Goal: Task Accomplishment & Management: Complete application form

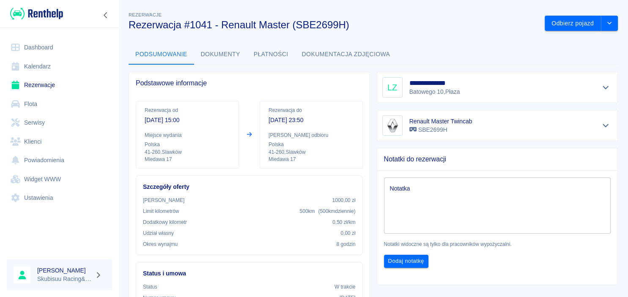
click at [50, 15] on img at bounding box center [36, 14] width 53 height 14
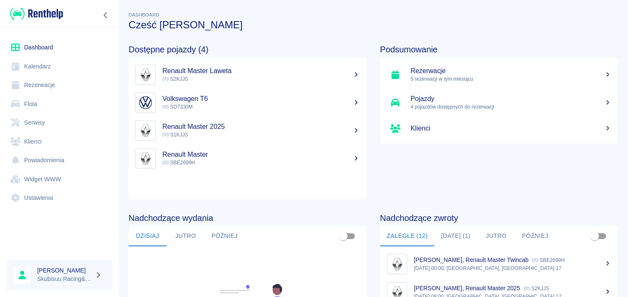
click at [209, 77] on p "S2KJJS" at bounding box center [261, 79] width 198 height 8
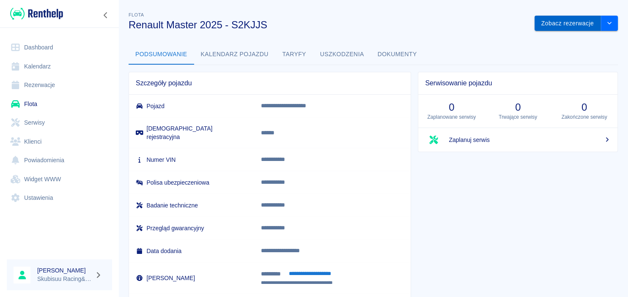
click at [549, 21] on button "Zobacz rezerwacje" at bounding box center [568, 24] width 66 height 16
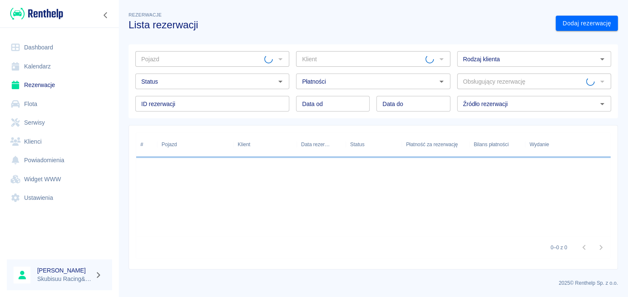
type input "Renault Master 2025 - S2KJJS"
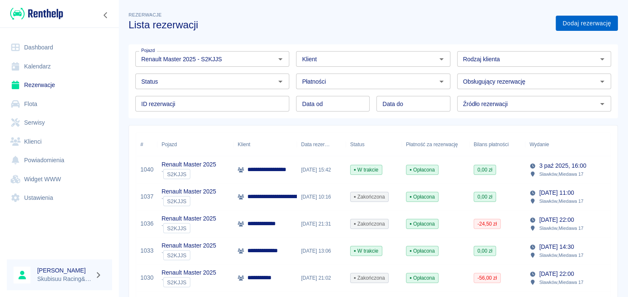
click at [566, 28] on link "Dodaj rezerwację" at bounding box center [587, 24] width 62 height 16
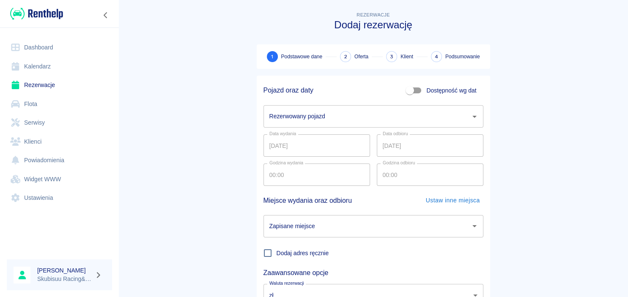
click at [375, 123] on input "Rezerwowany pojazd" at bounding box center [367, 116] width 200 height 15
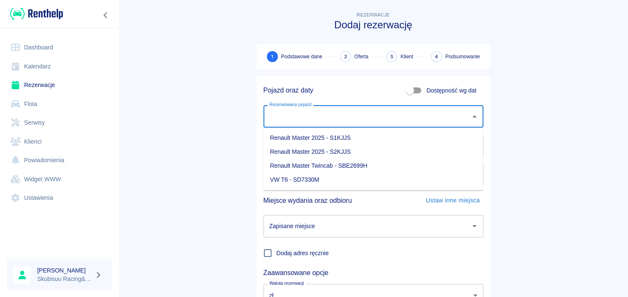
click at [350, 149] on li "Renault Master 2025 - S2KJJS" at bounding box center [373, 152] width 220 height 14
type input "Renault Master 2025 - S2KJJS"
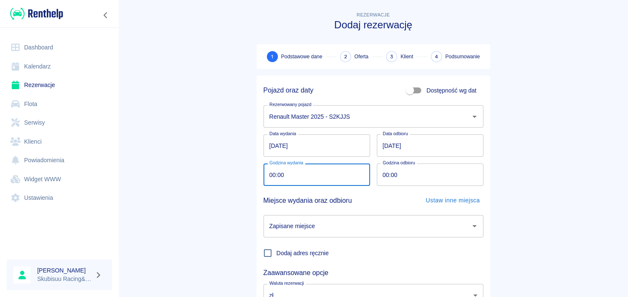
drag, startPoint x: 290, startPoint y: 174, endPoint x: 209, endPoint y: 176, distance: 81.3
click at [264, 176] on input "00:00" at bounding box center [314, 175] width 101 height 22
type input "08:00"
click at [386, 175] on input "00:00" at bounding box center [427, 175] width 101 height 22
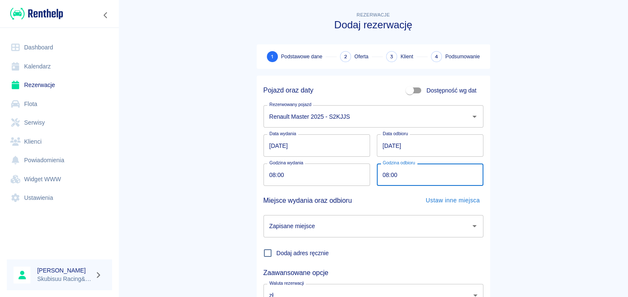
type input "08:00"
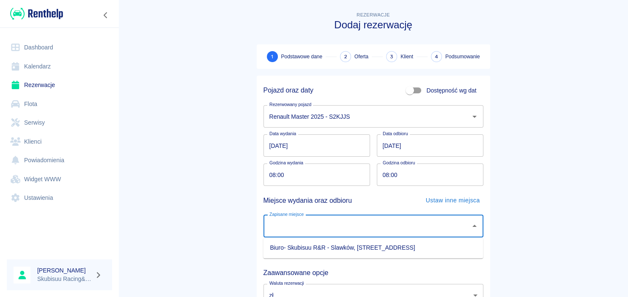
click at [324, 233] on input "Zapisane miejsce" at bounding box center [367, 226] width 200 height 15
click at [325, 246] on li "Biuro- Skubisuu R&R - Slawków, [STREET_ADDRESS]" at bounding box center [373, 248] width 220 height 14
type input "Biuro- Skubisuu R&R - Slawków, [STREET_ADDRESS]"
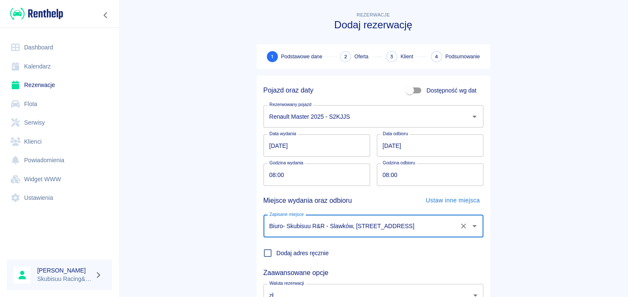
scroll to position [70, 0]
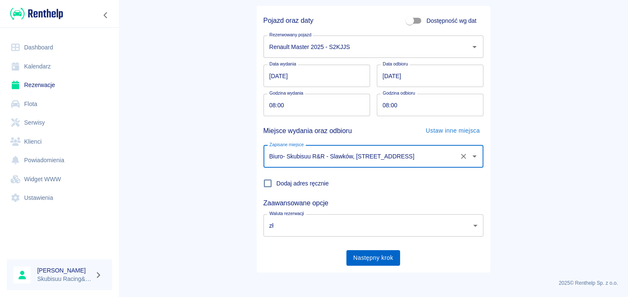
click at [373, 256] on button "Następny krok" at bounding box center [374, 259] width 54 height 16
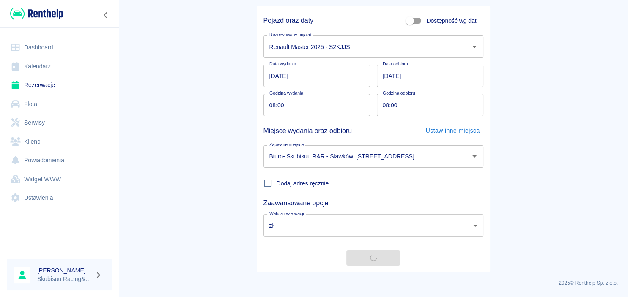
scroll to position [0, 0]
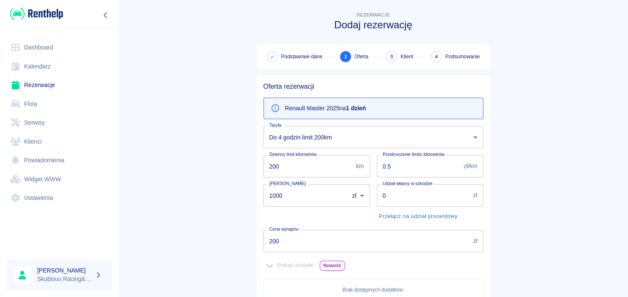
click at [359, 108] on b "1 dzień" at bounding box center [356, 108] width 20 height 7
click at [329, 148] on body "Używamy plików Cookies, by zapewnić Ci najlepsze możliwe doświadczenie. Aby dow…" at bounding box center [314, 148] width 628 height 297
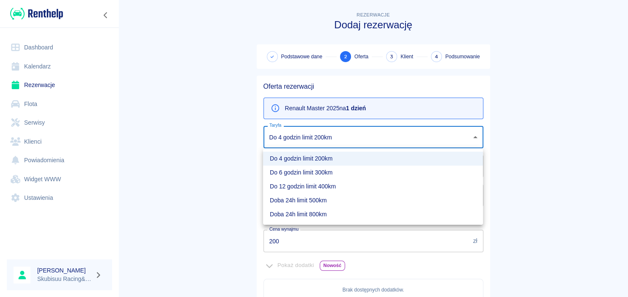
click at [335, 204] on li "Doba 24h limit 500km" at bounding box center [373, 201] width 220 height 14
type input "86567e22-161d-4bbb-badb-9861eccfe2ef"
type input "500"
type input "350"
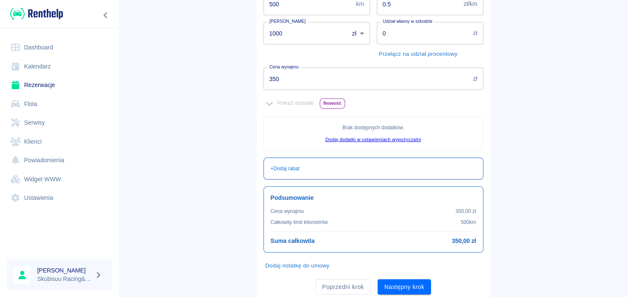
scroll to position [190, 0]
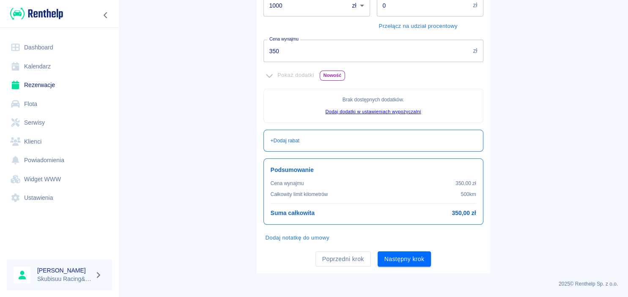
click at [395, 250] on div "Poprzedni krok Następny krok" at bounding box center [370, 256] width 227 height 22
click at [395, 255] on button "Następny krok" at bounding box center [405, 260] width 54 height 16
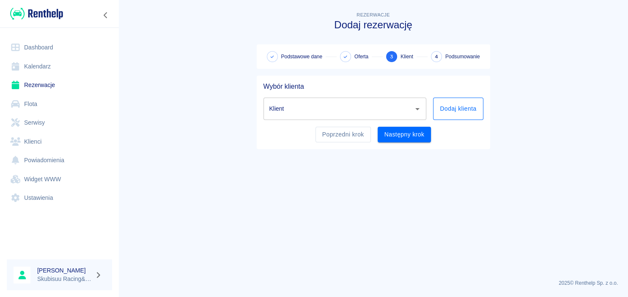
click at [455, 102] on button "Dodaj klienta" at bounding box center [458, 109] width 50 height 22
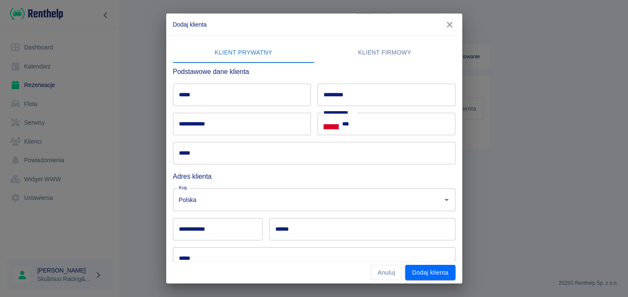
click at [209, 66] on h6 "Podstawowe dane klienta" at bounding box center [314, 71] width 283 height 11
click at [187, 94] on input "*****" at bounding box center [242, 95] width 138 height 22
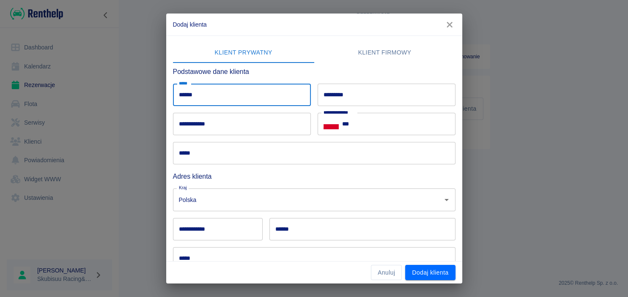
type input "******"
click at [337, 86] on input "*********" at bounding box center [387, 95] width 138 height 22
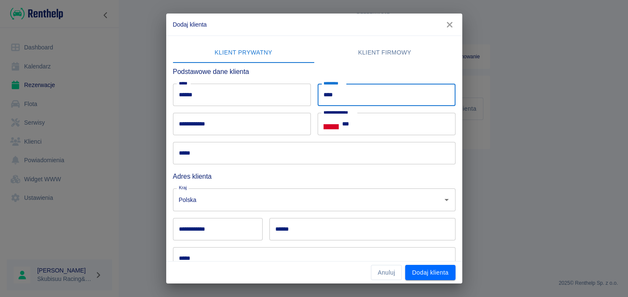
type input "****"
click at [374, 143] on input "*****" at bounding box center [314, 153] width 283 height 22
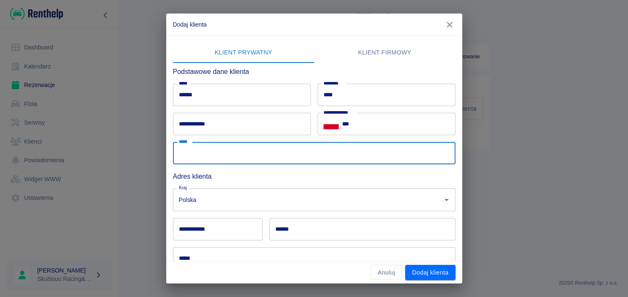
click at [376, 127] on input "***" at bounding box center [398, 124] width 113 height 22
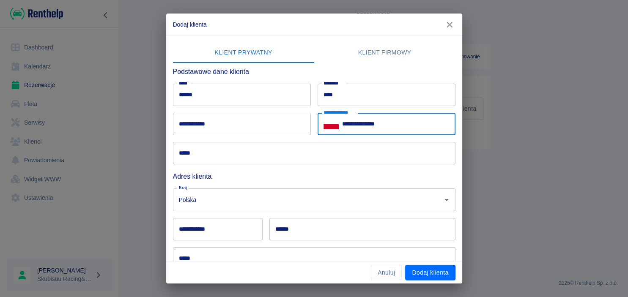
type input "**********"
click at [345, 148] on input "*****" at bounding box center [314, 153] width 283 height 22
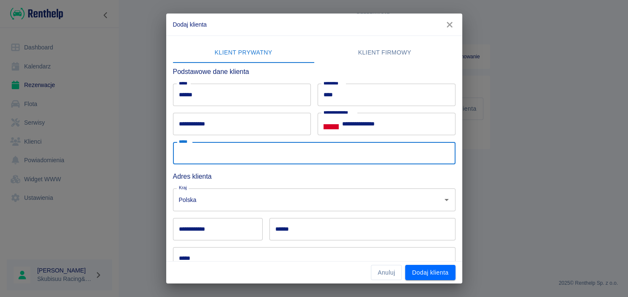
click at [258, 231] on input "**********" at bounding box center [218, 229] width 90 height 22
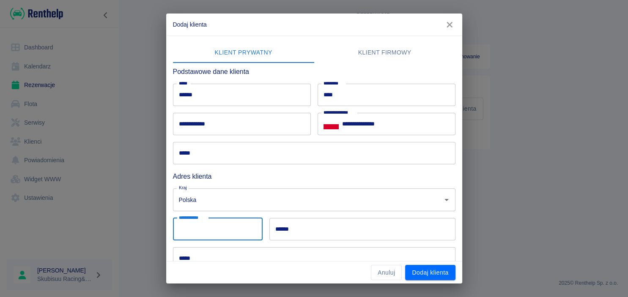
click at [346, 226] on input "******" at bounding box center [363, 229] width 186 height 22
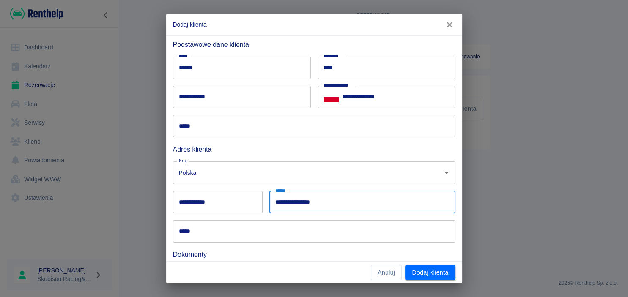
scroll to position [81, 0]
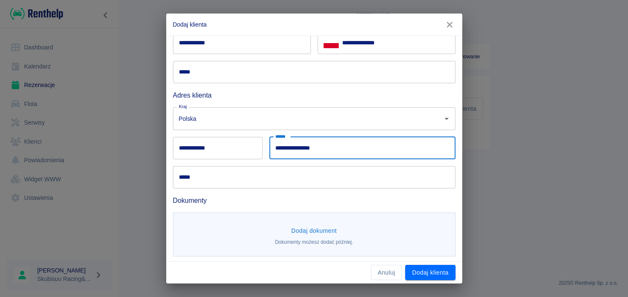
type input "**********"
click at [222, 176] on input "*****" at bounding box center [314, 177] width 283 height 22
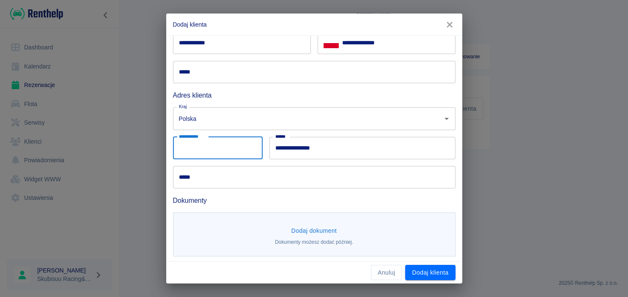
click at [216, 142] on input "**********" at bounding box center [218, 148] width 90 height 22
type input "*"
click at [265, 173] on input "*****" at bounding box center [314, 177] width 283 height 22
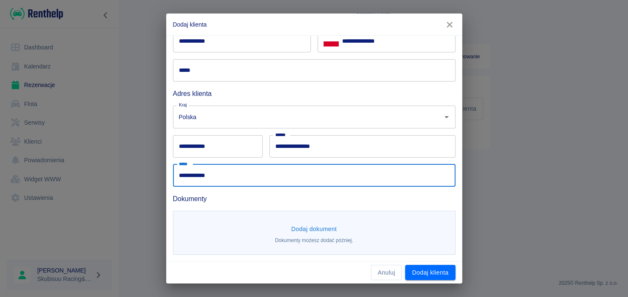
scroll to position [83, 0]
click at [234, 126] on div "Polska Kraj" at bounding box center [314, 116] width 283 height 22
type input "**********"
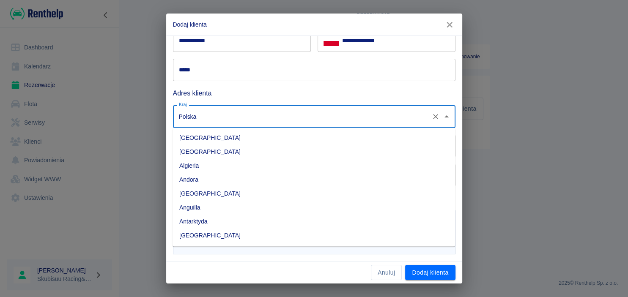
scroll to position [2203, 0]
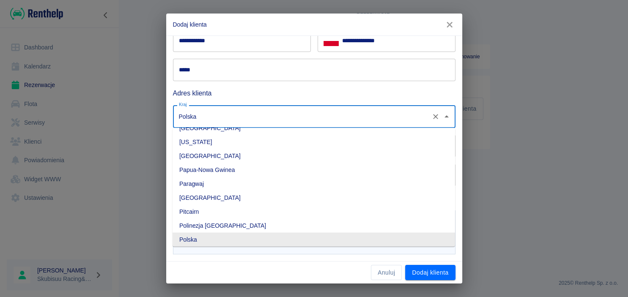
click at [234, 126] on div "Polska Kraj" at bounding box center [314, 116] width 283 height 22
click at [259, 89] on h6 "Adres klienta" at bounding box center [314, 93] width 283 height 11
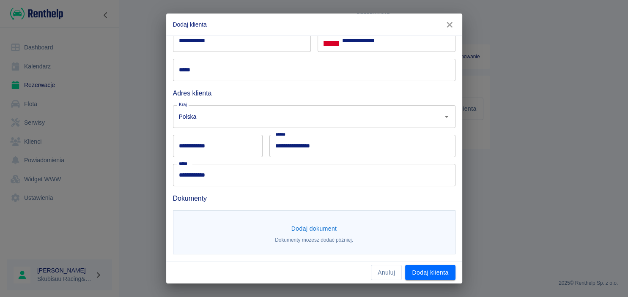
click at [315, 229] on button "Dodaj dokument" at bounding box center [314, 229] width 52 height 16
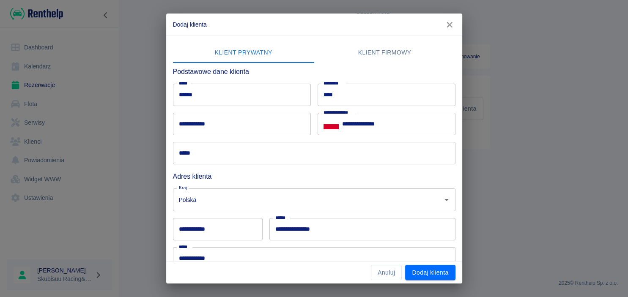
scroll to position [81, 0]
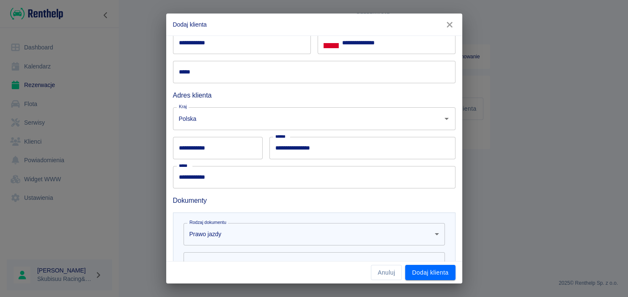
click at [210, 155] on input "**********" at bounding box center [218, 148] width 90 height 22
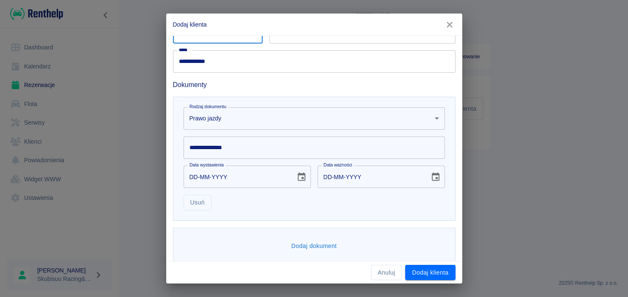
scroll to position [203, 0]
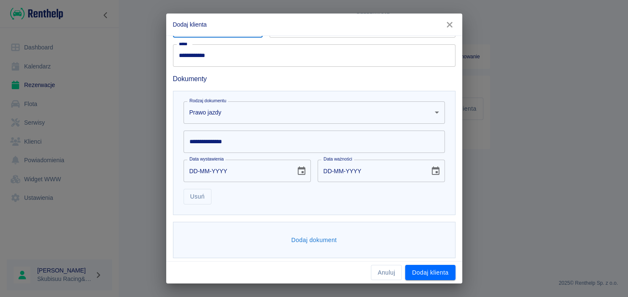
type input "******"
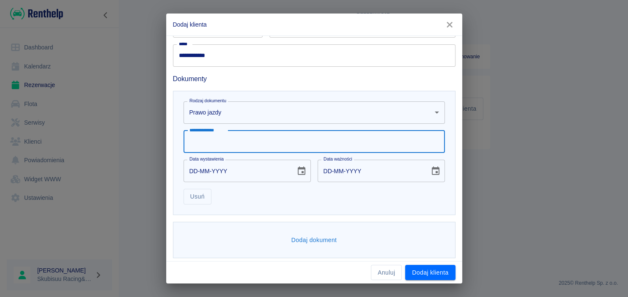
click at [239, 140] on input "**********" at bounding box center [315, 142] width 262 height 22
click at [245, 118] on body "**********" at bounding box center [314, 148] width 628 height 297
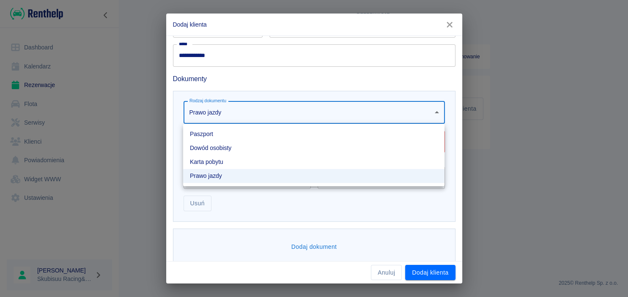
click at [236, 146] on li "Dowód osobisty" at bounding box center [314, 148] width 262 height 14
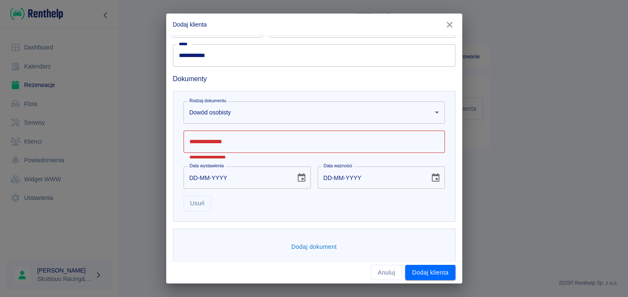
click at [236, 146] on input "**********" at bounding box center [315, 142] width 262 height 22
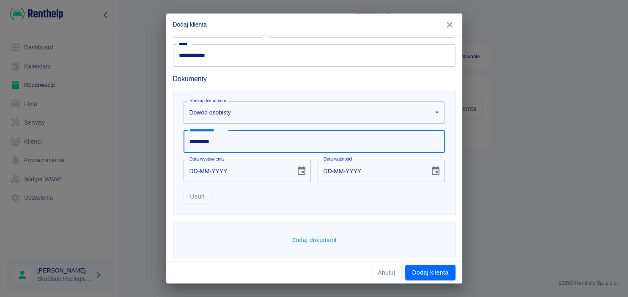
type input "*********"
click at [187, 170] on input "DD-MM-YYYY" at bounding box center [237, 171] width 106 height 22
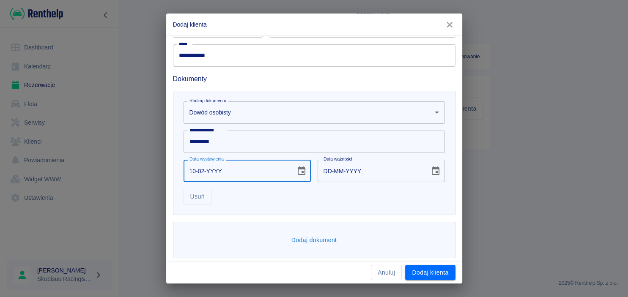
type input "10-02-0002"
type input "10-02-0012"
type input "10-02-0020"
type input "10-02-0030"
type input "10-02-0202"
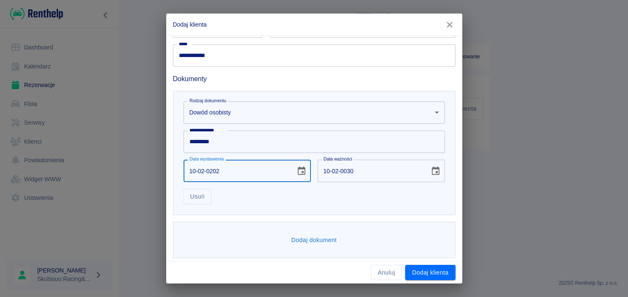
type input "10-02-0212"
type input "[DATE]"
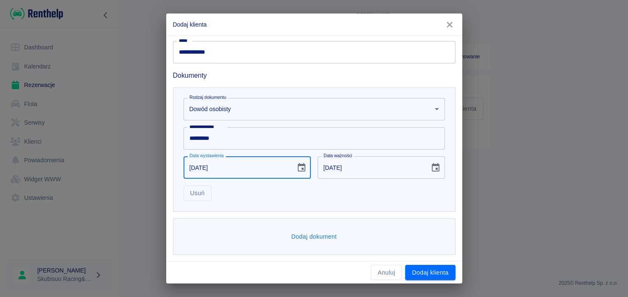
type input "[DATE]"
click at [288, 204] on div "**********" at bounding box center [314, 150] width 283 height 124
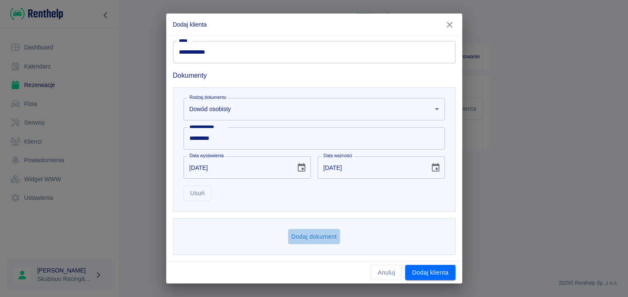
click at [306, 235] on button "Dodaj dokument" at bounding box center [314, 237] width 52 height 16
click at [234, 243] on body "**********" at bounding box center [314, 148] width 628 height 297
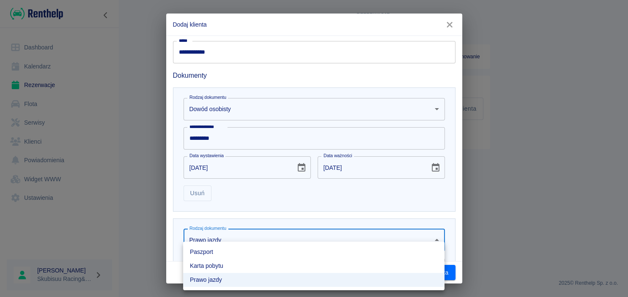
click at [225, 252] on li "Paszport" at bounding box center [314, 252] width 262 height 14
drag, startPoint x: 227, startPoint y: 244, endPoint x: 226, endPoint y: 251, distance: 7.3
click at [227, 244] on body "**********" at bounding box center [314, 148] width 628 height 297
click at [215, 256] on li "Prawo jazdy" at bounding box center [314, 252] width 262 height 14
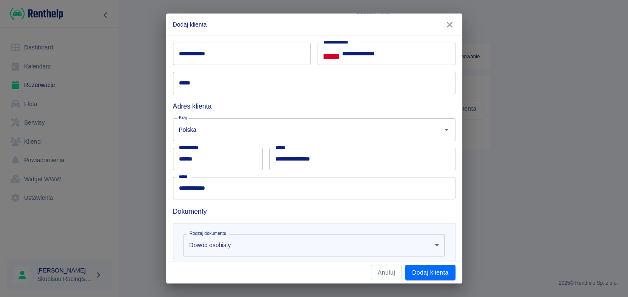
scroll to position [44, 0]
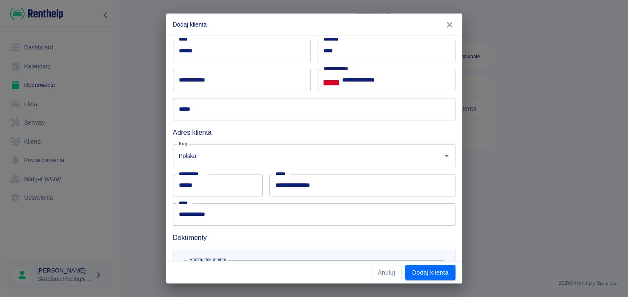
click at [171, 113] on div "***** *****" at bounding box center [310, 105] width 289 height 29
click at [203, 113] on input "*****" at bounding box center [314, 109] width 283 height 22
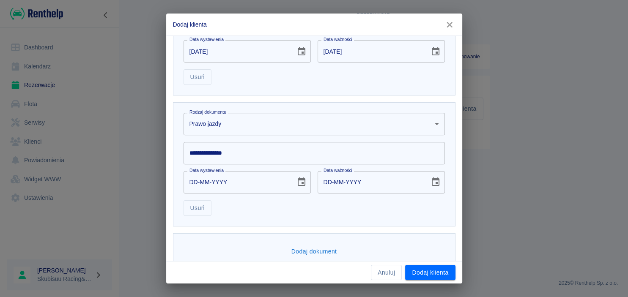
scroll to position [338, 0]
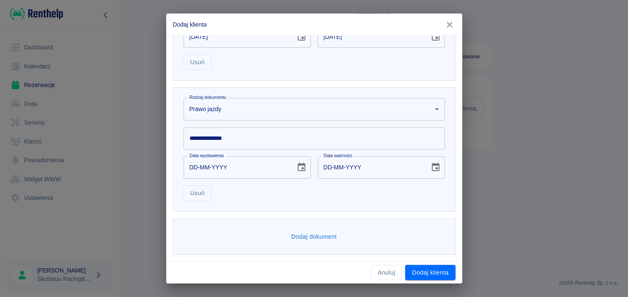
type input "**********"
click at [232, 146] on input "**********" at bounding box center [315, 138] width 262 height 22
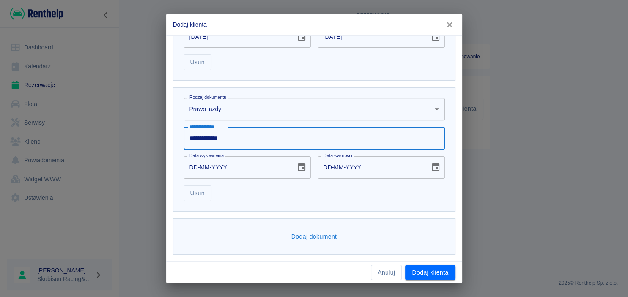
type input "**********"
click at [195, 163] on input "DD-MM-YYYY" at bounding box center [237, 168] width 106 height 22
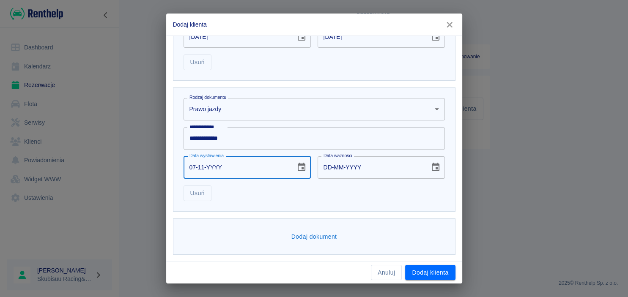
type input "07-11-0002"
type input "07-11-0012"
type input "07-11-0020"
type input "07-11-0030"
type input "07-11-0202"
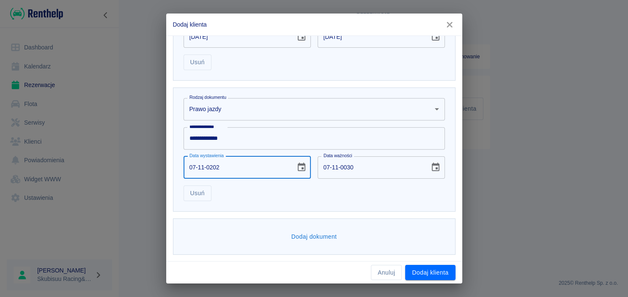
type input "07-11-0212"
type input "[DATE]"
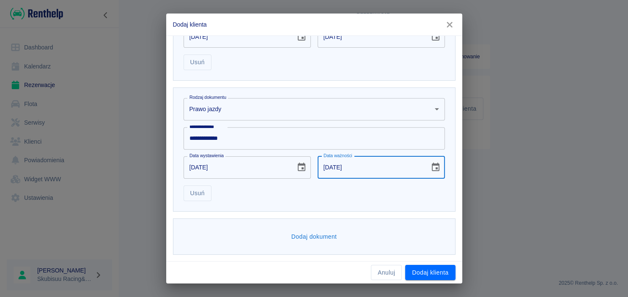
click at [325, 165] on input "[DATE]" at bounding box center [371, 168] width 106 height 22
type input "[DATE]"
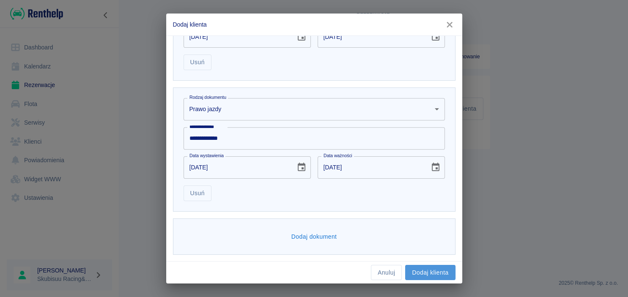
click at [429, 273] on button "Dodaj klienta" at bounding box center [430, 273] width 50 height 16
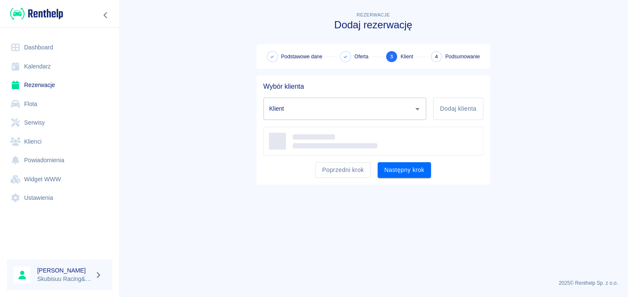
type input "[PERSON_NAME] ([PHONE_NUMBER])"
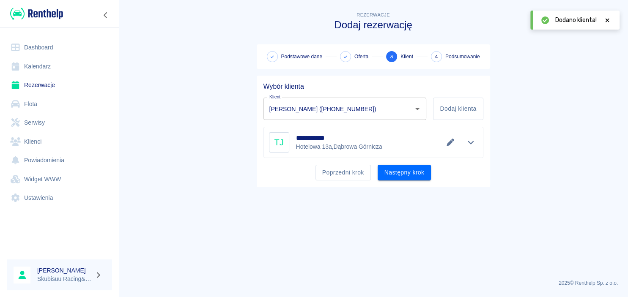
click at [408, 164] on div "Poprzedni krok Następny krok" at bounding box center [370, 169] width 227 height 22
click at [408, 171] on button "Następny krok" at bounding box center [405, 173] width 54 height 16
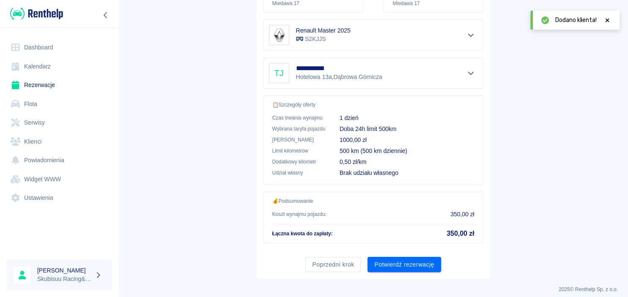
scroll to position [158, 0]
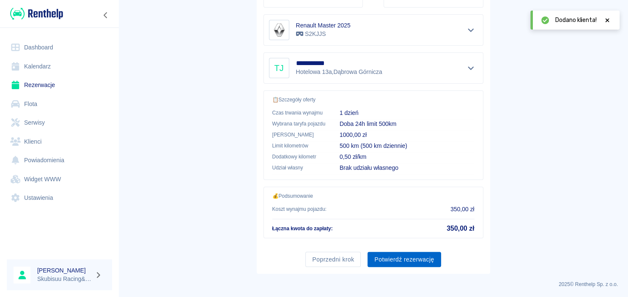
click at [416, 252] on button "Potwierdź rezerwację" at bounding box center [404, 260] width 73 height 16
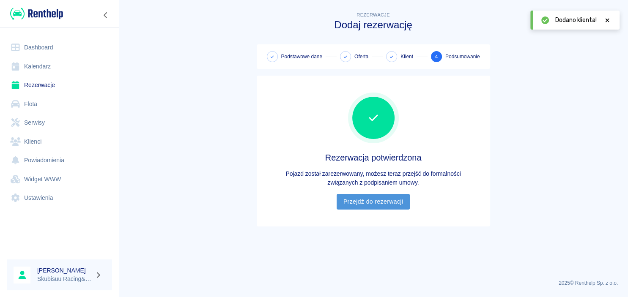
click at [382, 205] on link "Przejdź do rezerwacji" at bounding box center [373, 202] width 73 height 16
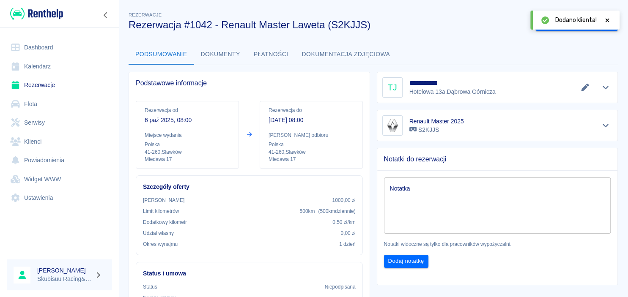
click at [609, 21] on icon at bounding box center [608, 20] width 4 height 4
click at [588, 25] on button "Wygeneruj umowę" at bounding box center [569, 24] width 66 height 16
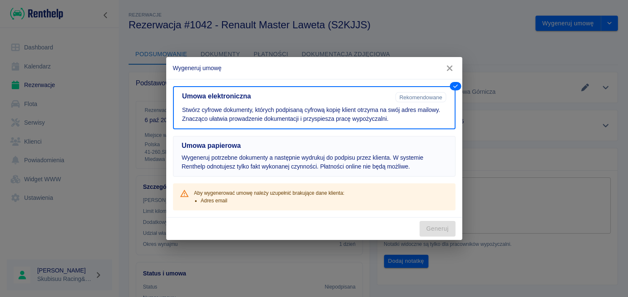
click at [385, 153] on button "Umowa papierowa Wygeneruj potrzebne dokumenty a następnie wydrukuj do podpisu p…" at bounding box center [314, 156] width 283 height 41
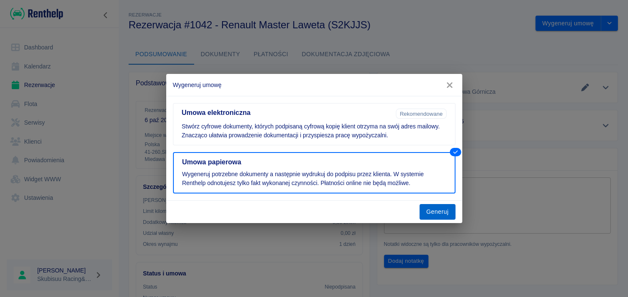
click at [434, 206] on button "Generuj" at bounding box center [438, 212] width 36 height 16
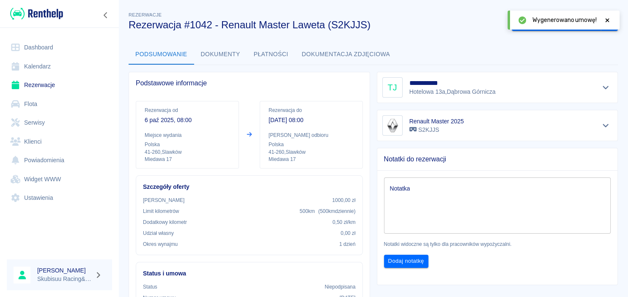
click at [220, 57] on button "Dokumenty" at bounding box center [220, 54] width 53 height 20
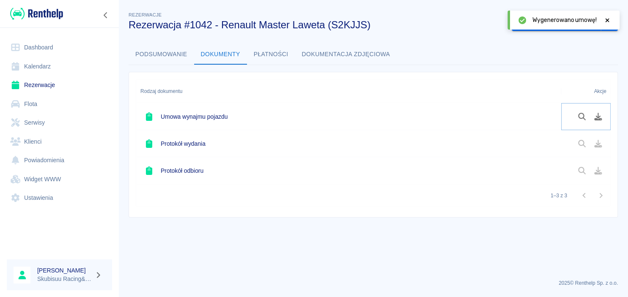
click at [583, 120] on icon "Podgląd dokumentu" at bounding box center [583, 117] width 10 height 8
click at [571, 22] on button "Oznacz: umowa podpisana" at bounding box center [556, 24] width 89 height 16
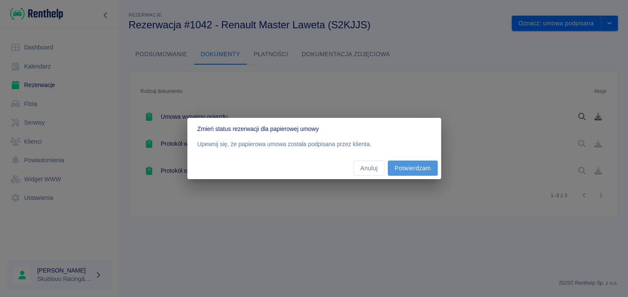
click at [409, 166] on button "Potwierdzam" at bounding box center [413, 169] width 50 height 16
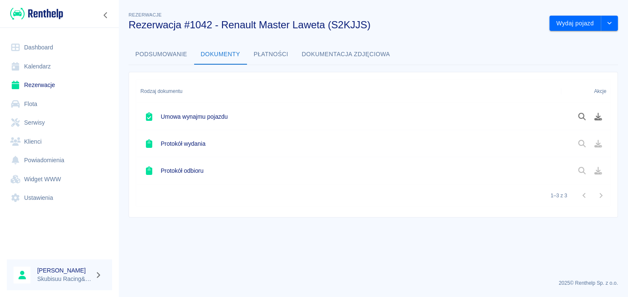
click at [136, 49] on button "Podsumowanie" at bounding box center [162, 54] width 66 height 20
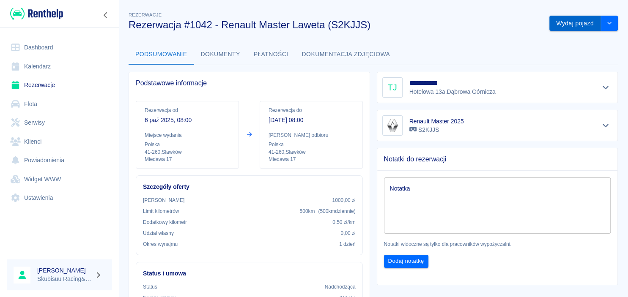
click at [571, 31] on button "Wydaj pojazd" at bounding box center [576, 24] width 52 height 16
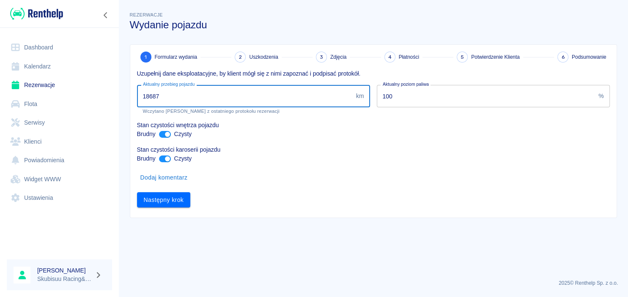
drag, startPoint x: 161, startPoint y: 96, endPoint x: 150, endPoint y: 96, distance: 11.5
click at [150, 96] on input "18687" at bounding box center [245, 96] width 216 height 22
type input "19063"
click at [153, 211] on div "1 Formularz wydania 2 Uszkodzenia 3 Zdjęcia 4 Płatności 5 Potwierdzenie Klienta…" at bounding box center [373, 131] width 487 height 173
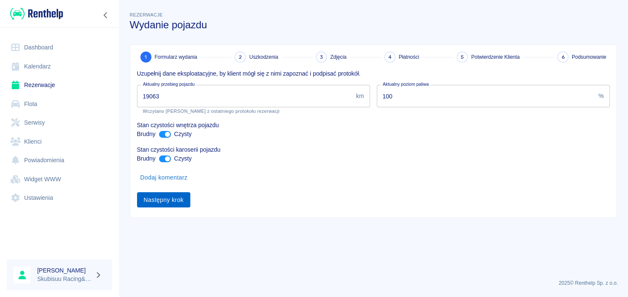
click at [162, 198] on button "Następny krok" at bounding box center [164, 201] width 54 height 16
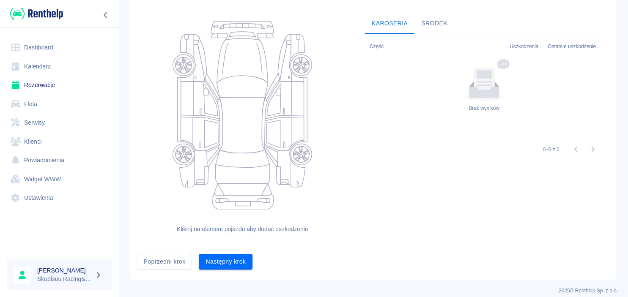
scroll to position [83, 0]
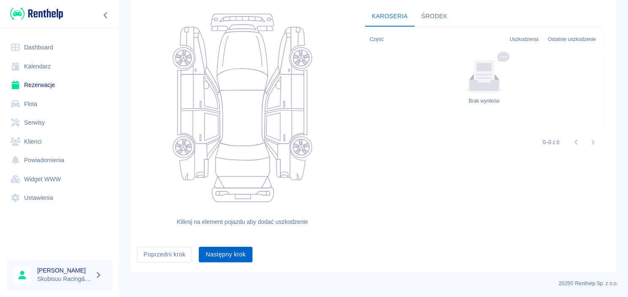
click at [207, 248] on button "Następny krok" at bounding box center [226, 255] width 54 height 16
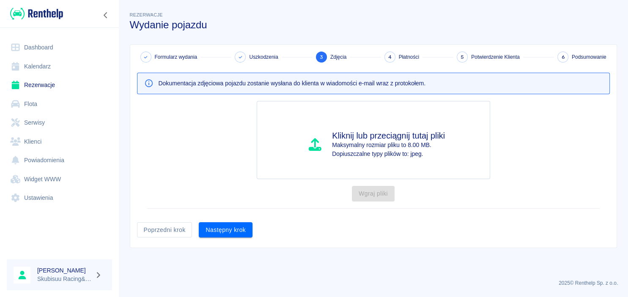
scroll to position [0, 0]
click at [239, 231] on button "Następny krok" at bounding box center [226, 231] width 54 height 16
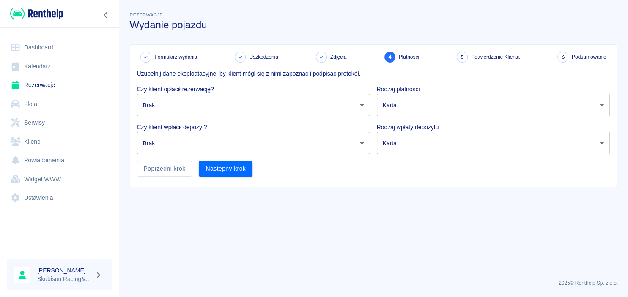
click at [212, 102] on body "Używamy plików Cookies, by zapewnić Ci najlepsze możliwe doświadczenie. Aby dow…" at bounding box center [314, 148] width 628 height 297
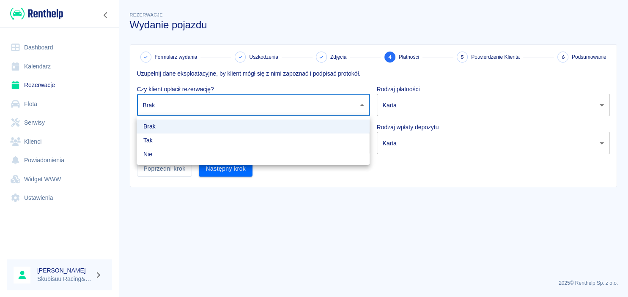
click at [193, 138] on li "Tak" at bounding box center [253, 141] width 233 height 14
type input "true"
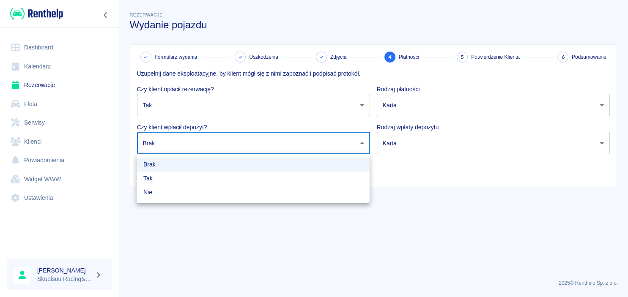
click at [198, 135] on body "Używamy plików Cookies, by zapewnić Ci najlepsze możliwe doświadczenie. Aby dow…" at bounding box center [314, 148] width 628 height 297
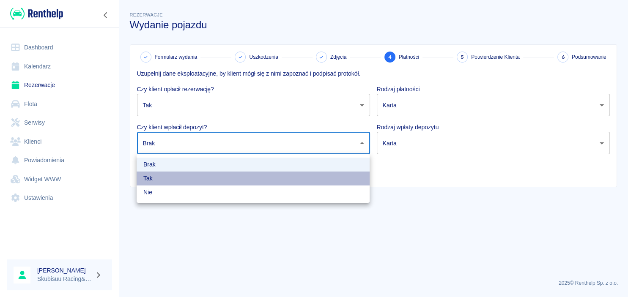
click at [183, 173] on li "Tak" at bounding box center [253, 179] width 233 height 14
type input "true"
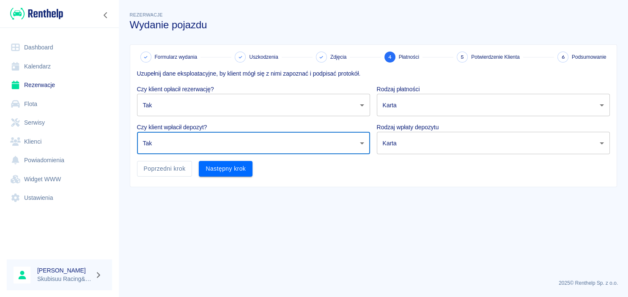
click at [439, 122] on div "Rodzaj wpłaty depozytu Karta terminal_card_authorization ​" at bounding box center [490, 135] width 240 height 38
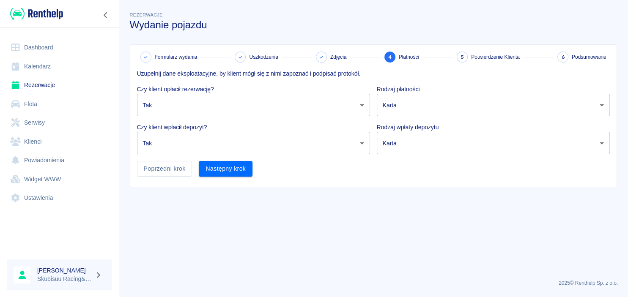
click at [423, 121] on div "Rodzaj wpłaty depozytu Karta terminal_card_authorization ​" at bounding box center [490, 135] width 240 height 38
click at [422, 109] on body "Używamy plików Cookies, by zapewnić Ci najlepsze możliwe doświadczenie. Aby dow…" at bounding box center [314, 148] width 628 height 297
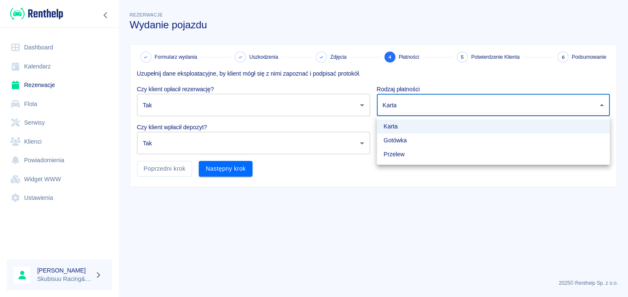
click at [411, 157] on li "Przelew" at bounding box center [493, 155] width 233 height 14
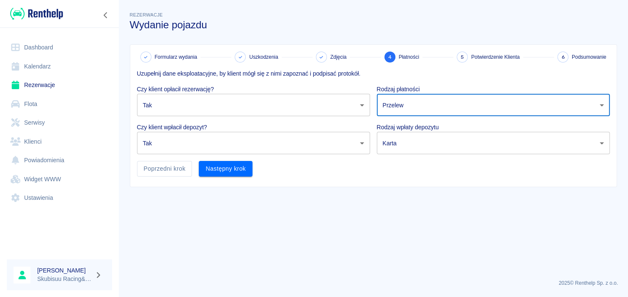
click at [411, 112] on body "Używamy plików Cookies, by zapewnić Ci najlepsze możliwe doświadczenie. Aby dow…" at bounding box center [314, 148] width 628 height 297
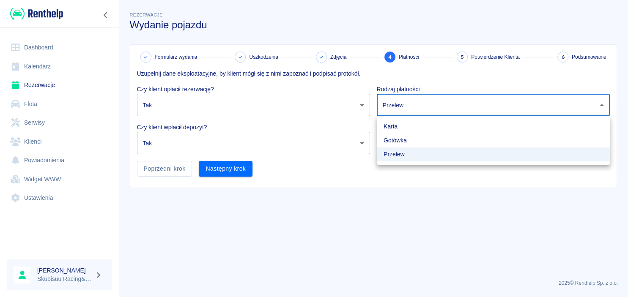
click at [392, 147] on li "Gotówka" at bounding box center [493, 141] width 233 height 14
type input "cash"
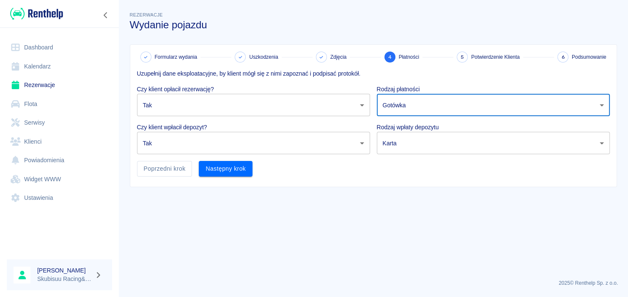
click at [400, 137] on body "Używamy plików Cookies, by zapewnić Ci najlepsze możliwe doświadczenie. Aby dow…" at bounding box center [314, 148] width 628 height 297
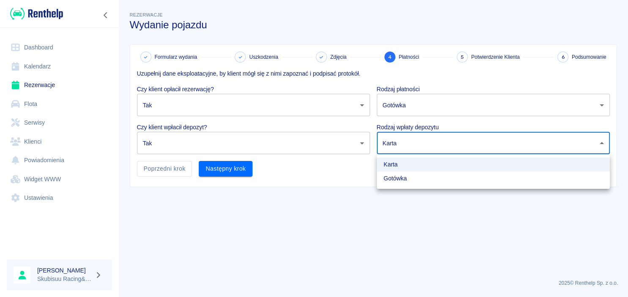
click at [399, 170] on li "Karta" at bounding box center [493, 165] width 233 height 14
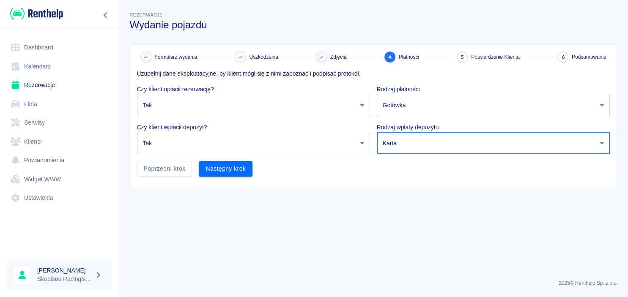
click at [410, 154] on body "Używamy plików Cookies, by zapewnić Ci najlepsze możliwe doświadczenie. Aby dow…" at bounding box center [314, 148] width 628 height 297
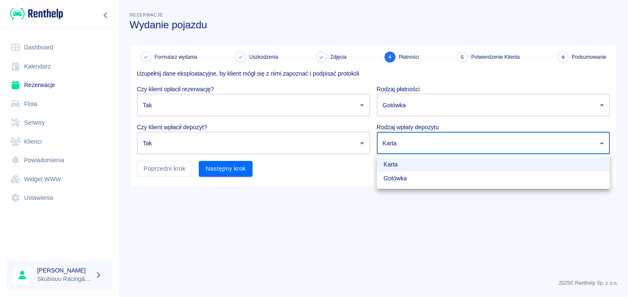
click at [405, 182] on li "Gotówka" at bounding box center [493, 179] width 233 height 14
type input "cash"
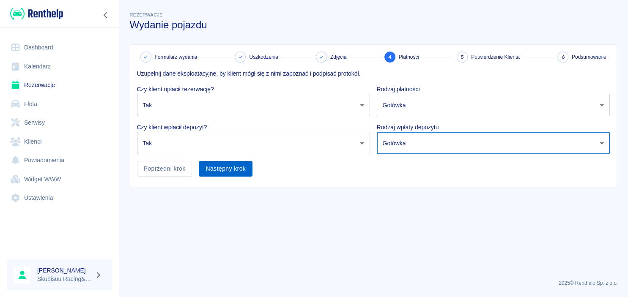
click at [234, 173] on button "Następny krok" at bounding box center [226, 169] width 54 height 16
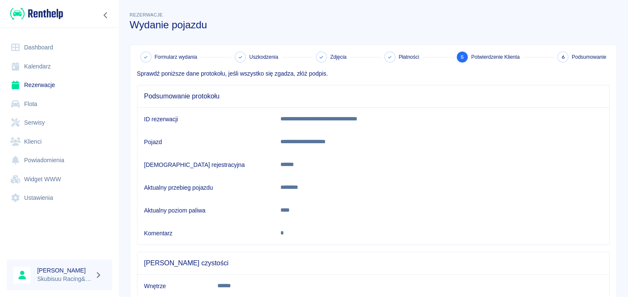
scroll to position [80, 0]
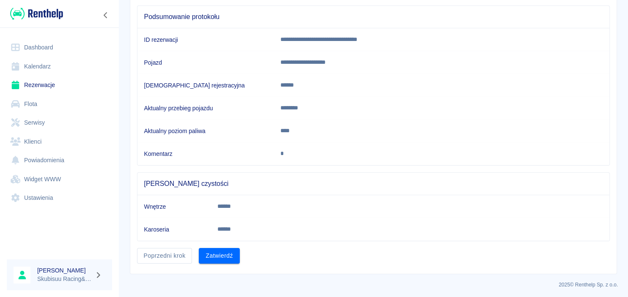
click at [226, 264] on div "**********" at bounding box center [373, 119] width 487 height 309
click at [227, 256] on button "Zatwierdź" at bounding box center [219, 256] width 41 height 16
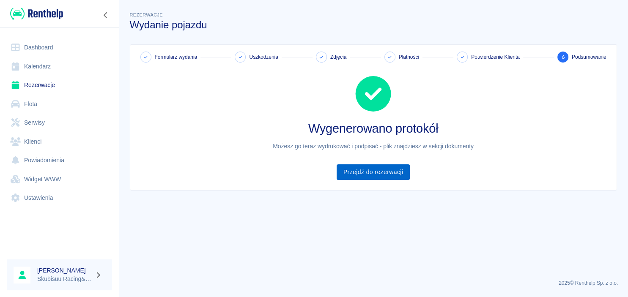
click at [366, 171] on link "Przejdź do rezerwacji" at bounding box center [373, 173] width 73 height 16
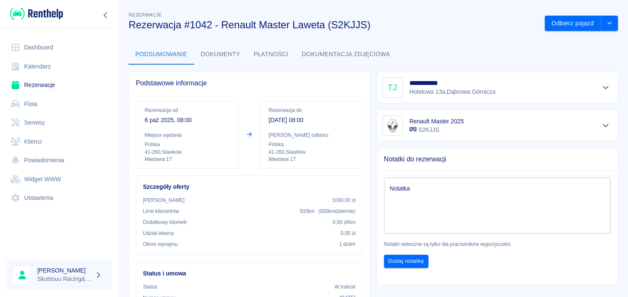
click at [42, 80] on link "Rezerwacje" at bounding box center [59, 85] width 105 height 19
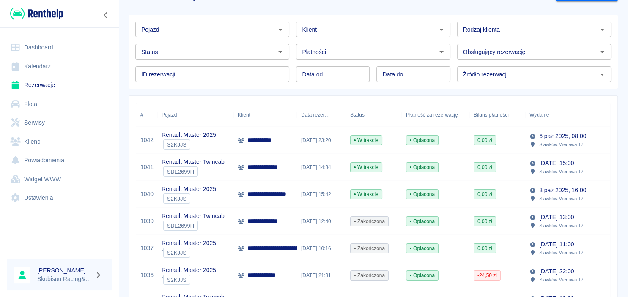
scroll to position [41, 0]
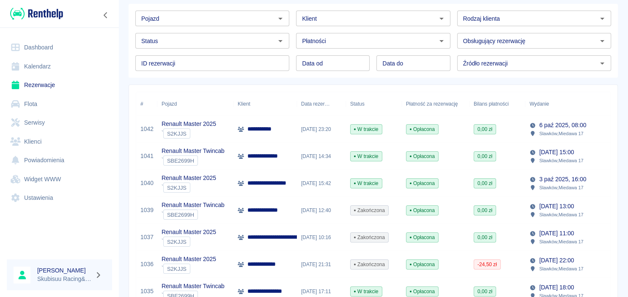
click at [339, 190] on div "[DATE] 15:42" at bounding box center [321, 183] width 49 height 27
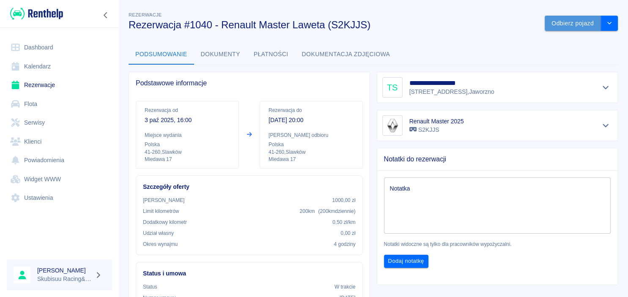
click at [581, 23] on button "Odbierz pojazd" at bounding box center [573, 24] width 56 height 16
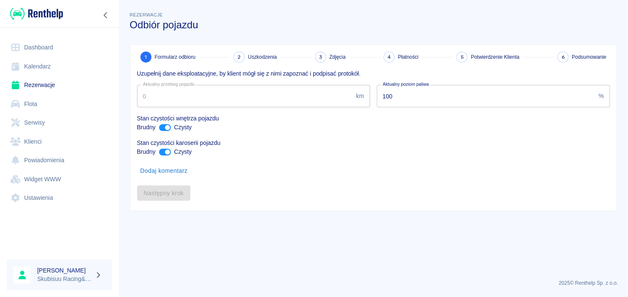
type input "19063"
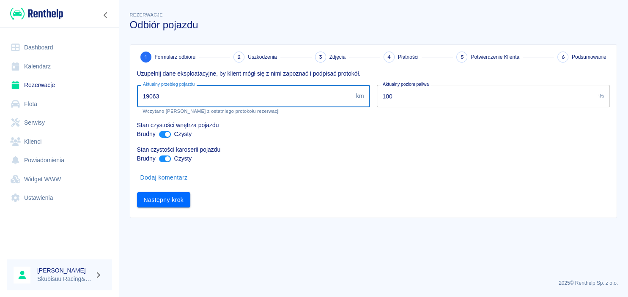
drag, startPoint x: 167, startPoint y: 101, endPoint x: 110, endPoint y: 99, distance: 56.7
click at [137, 99] on input "19063" at bounding box center [245, 96] width 216 height 22
click at [174, 196] on button "Następny krok" at bounding box center [164, 201] width 54 height 16
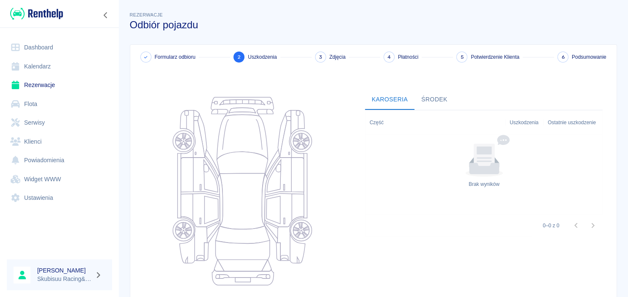
scroll to position [106, 0]
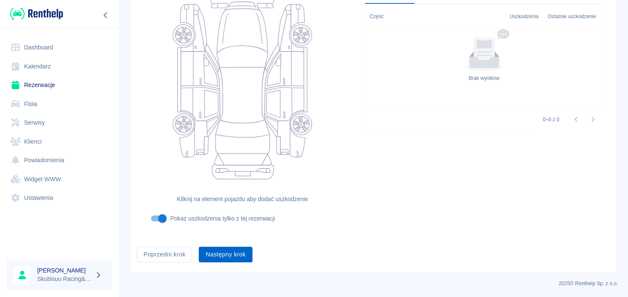
click at [222, 259] on button "Następny krok" at bounding box center [226, 255] width 54 height 16
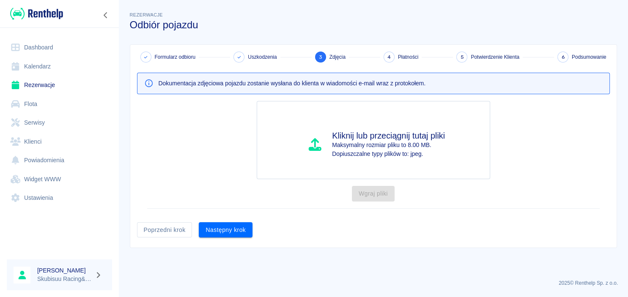
scroll to position [0, 0]
click at [231, 231] on button "Następny krok" at bounding box center [226, 231] width 54 height 16
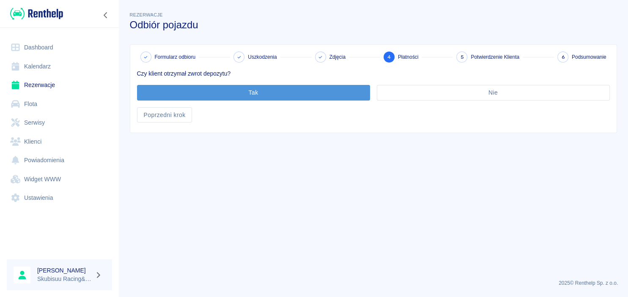
click at [192, 92] on button "Tak" at bounding box center [253, 93] width 233 height 16
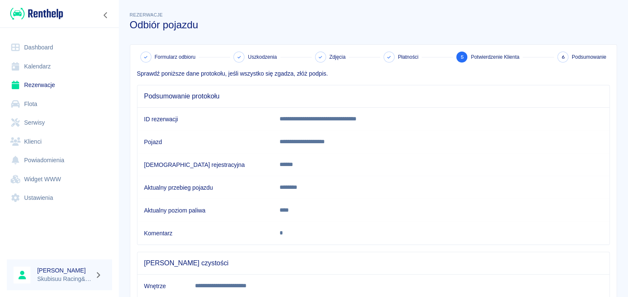
scroll to position [155, 0]
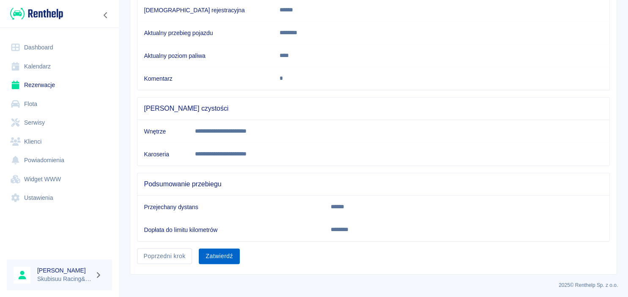
click at [231, 250] on button "Zatwierdź" at bounding box center [219, 257] width 41 height 16
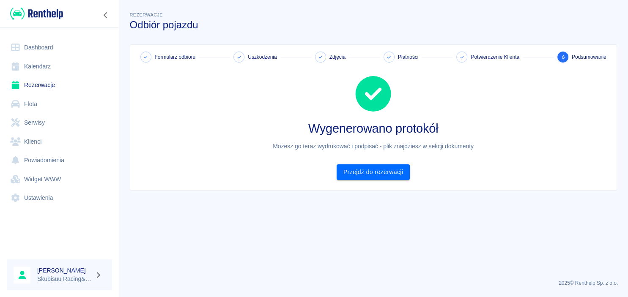
scroll to position [0, 0]
click at [387, 177] on link "Przejdź do rezerwacji" at bounding box center [373, 173] width 73 height 16
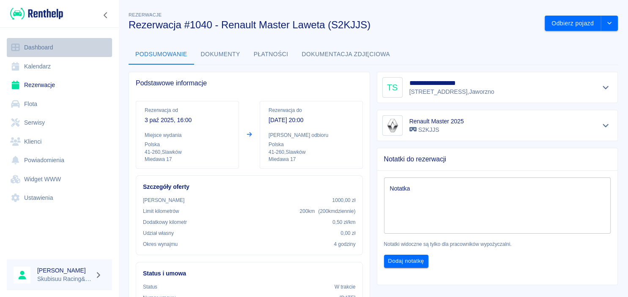
click at [61, 44] on link "Dashboard" at bounding box center [59, 47] width 105 height 19
